Goal: Information Seeking & Learning: Learn about a topic

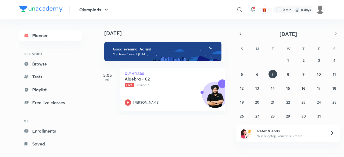
click at [48, 64] on link "Browse" at bounding box center [50, 64] width 62 height 11
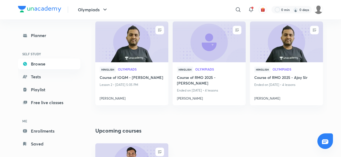
scroll to position [75, 0]
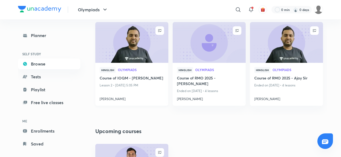
click at [153, 79] on h4 "Course of IOQM - [PERSON_NAME]" at bounding box center [132, 78] width 64 height 7
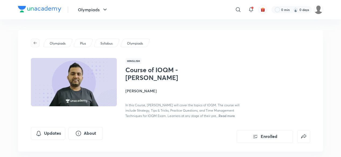
click at [36, 40] on button "button" at bounding box center [35, 43] width 9 height 9
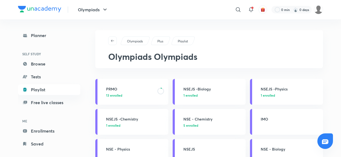
scroll to position [20, 0]
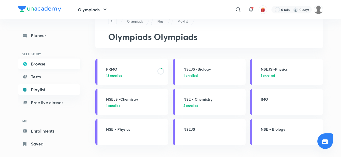
click at [59, 60] on link "Browse" at bounding box center [49, 64] width 62 height 11
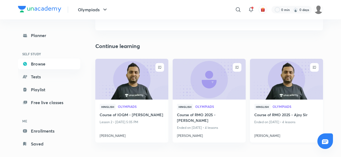
scroll to position [39, 0]
click at [278, 117] on h4 "Course of RMO 2025 - Ajay Sir" at bounding box center [286, 115] width 64 height 7
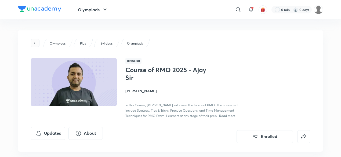
click at [37, 43] on icon "button" at bounding box center [35, 43] width 3 height 2
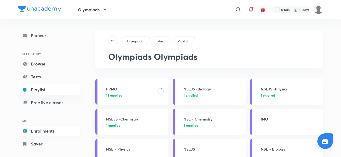
click at [38, 132] on link "Enrollments" at bounding box center [49, 131] width 62 height 11
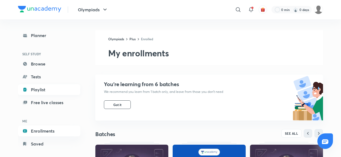
click at [34, 89] on link "Playlist" at bounding box center [49, 89] width 62 height 11
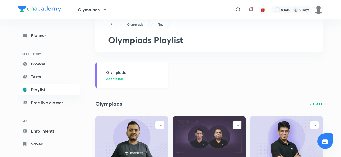
scroll to position [74, 0]
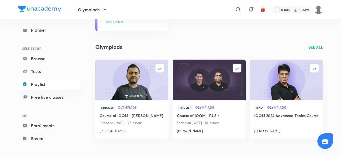
click at [313, 56] on div "Olympiads Plus Olympiads Playlist Olympiads 20 enrolled Olympiads SEE ALL ENROL…" at bounding box center [209, 51] width 228 height 191
click at [315, 47] on p "SEE ALL" at bounding box center [316, 47] width 15 height 6
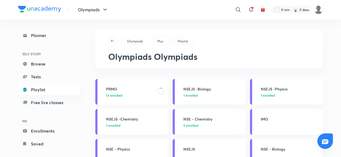
click at [143, 85] on link "PRMO 13 enrolled" at bounding box center [131, 92] width 73 height 26
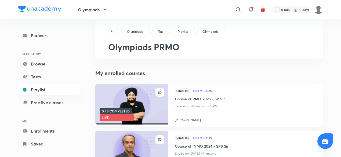
scroll to position [10, 0]
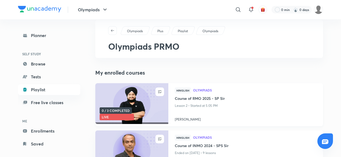
click at [208, 100] on h4 "Course of RMO 2025 - SP Sir" at bounding box center [246, 99] width 142 height 7
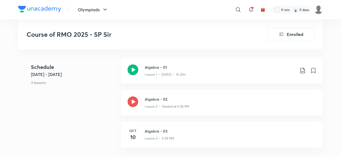
scroll to position [178, 0]
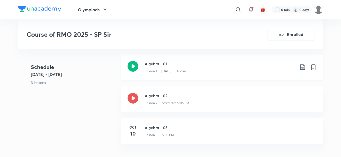
click at [305, 68] on icon at bounding box center [303, 67] width 6 height 6
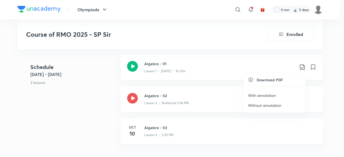
click at [260, 96] on p "With annotation" at bounding box center [262, 96] width 28 height 6
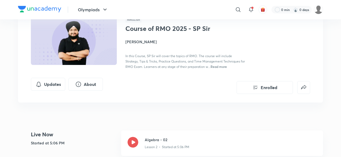
scroll to position [0, 0]
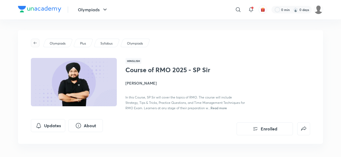
click at [36, 40] on button "button" at bounding box center [35, 43] width 9 height 9
